Goal: Information Seeking & Learning: Compare options

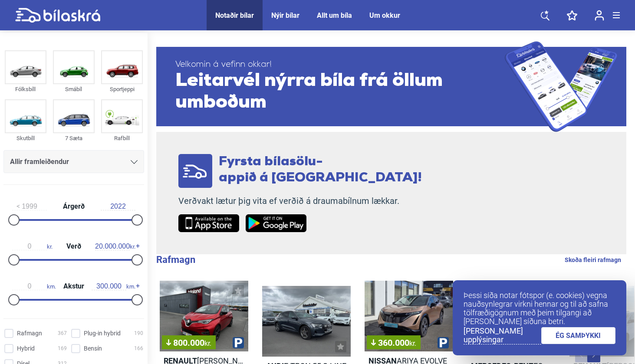
click at [554, 337] on link "ÉG SAMÞYKKI" at bounding box center [579, 335] width 75 height 17
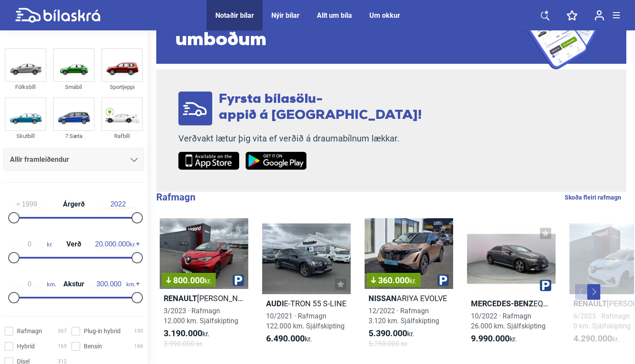
scroll to position [62, 0]
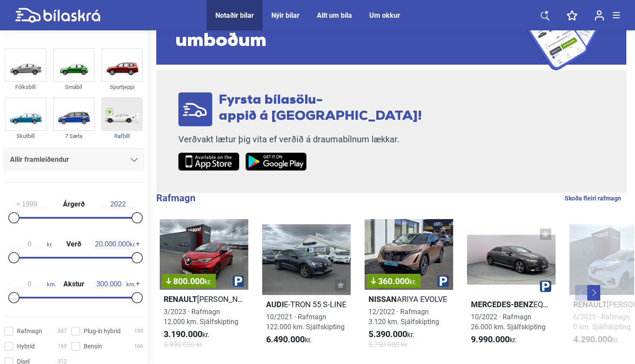
click at [111, 124] on img at bounding box center [122, 114] width 40 height 32
checkbox input "true"
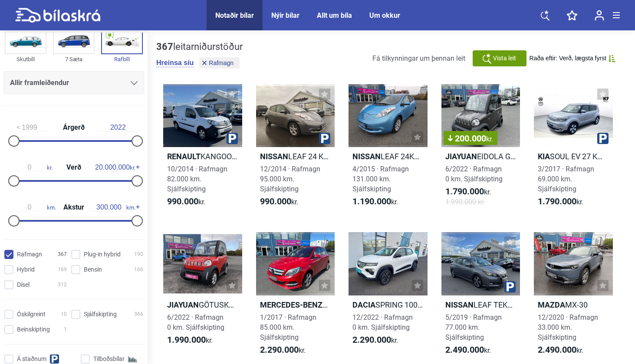
scroll to position [95, 0]
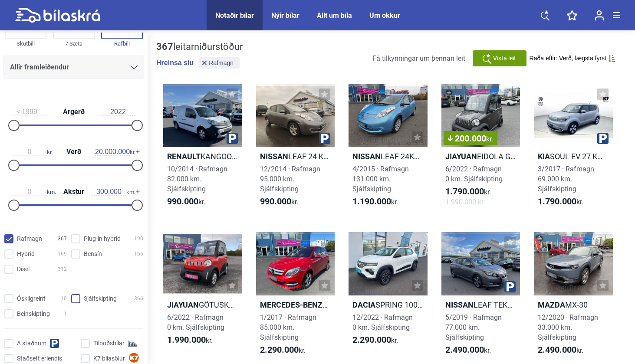
click at [73, 303] on input "Sjálfskipting 366" at bounding box center [109, 299] width 72 height 9
checkbox input "true"
drag, startPoint x: 134, startPoint y: 170, endPoint x: 23, endPoint y: 159, distance: 111.3
click at [23, 159] on div "0 kr. Verð 1.600.000 kr." at bounding box center [73, 157] width 141 height 40
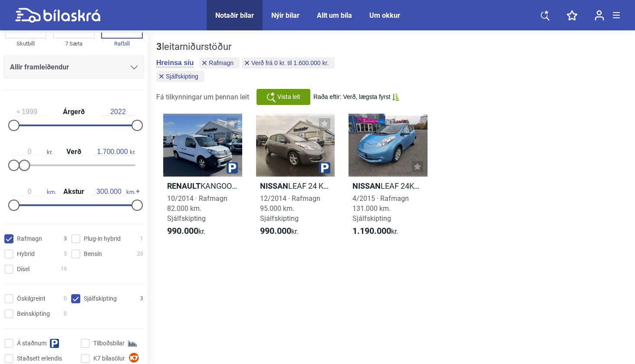
click at [23, 168] on div at bounding box center [24, 165] width 11 height 11
click at [25, 168] on div at bounding box center [25, 165] width 11 height 11
type input "20.000.000"
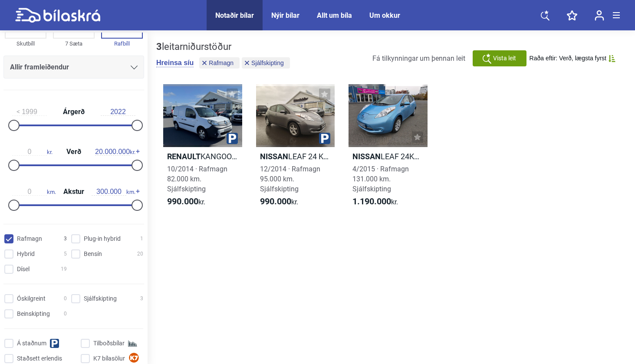
checkbox input "false"
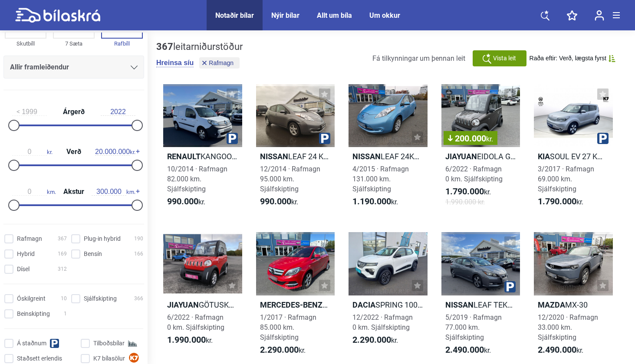
checkbox input "false"
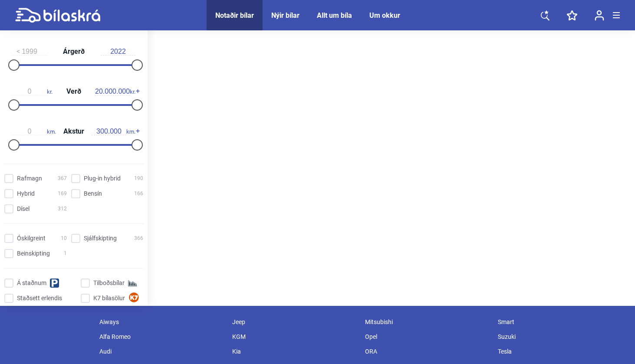
scroll to position [62, 0]
